Goal: Book appointment/travel/reservation

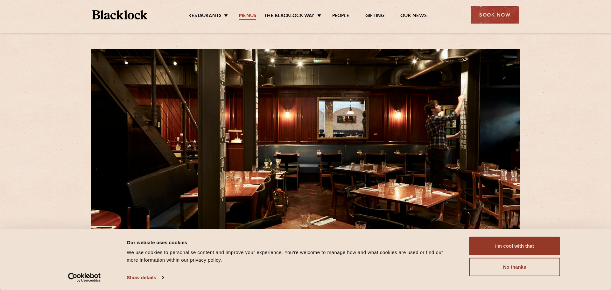
click at [249, 15] on link "Menus" at bounding box center [247, 16] width 17 height 7
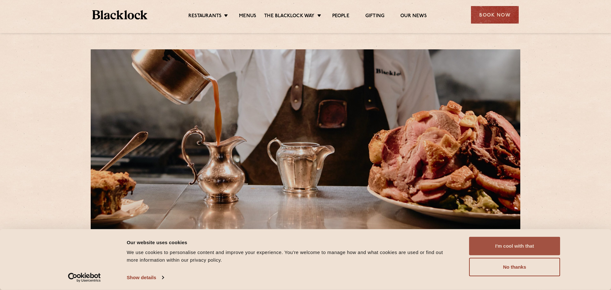
click at [532, 243] on button "I'm cool with that" at bounding box center [514, 246] width 91 height 18
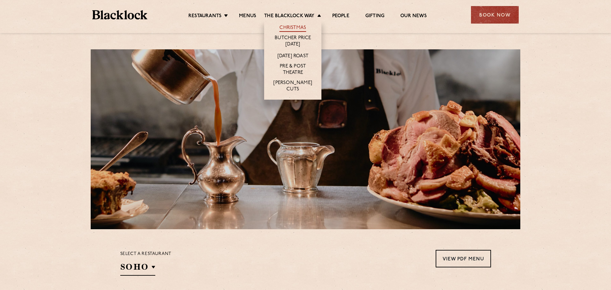
click at [293, 28] on link "Christmas" at bounding box center [292, 28] width 27 height 7
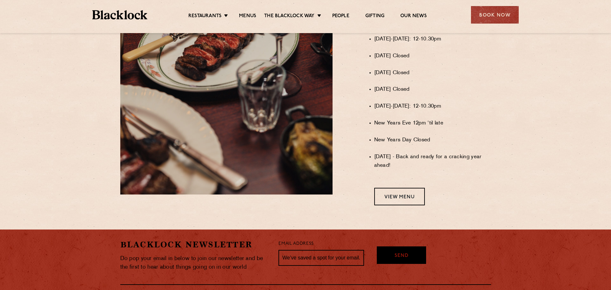
scroll to position [478, 0]
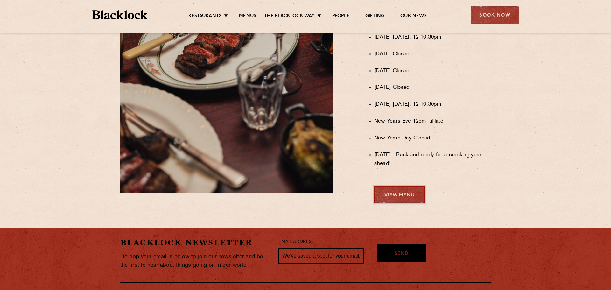
click at [394, 199] on link "View Menu" at bounding box center [399, 194] width 51 height 17
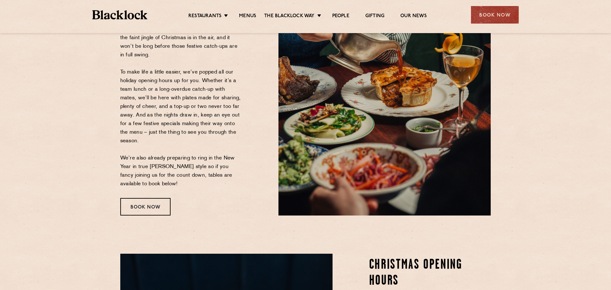
scroll to position [0, 0]
